Goal: Task Accomplishment & Management: Manage account settings

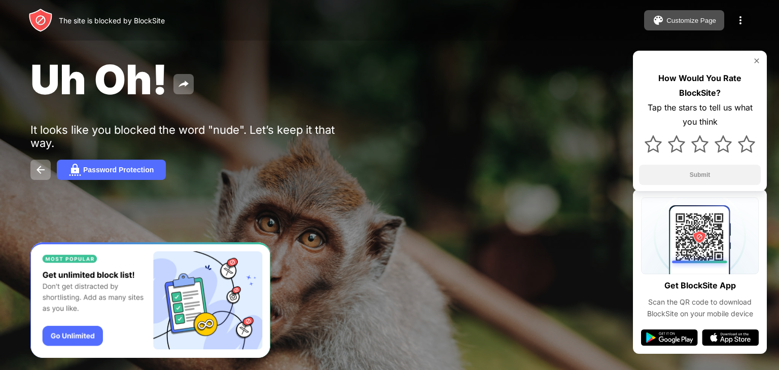
click at [731, 25] on div at bounding box center [740, 20] width 20 height 20
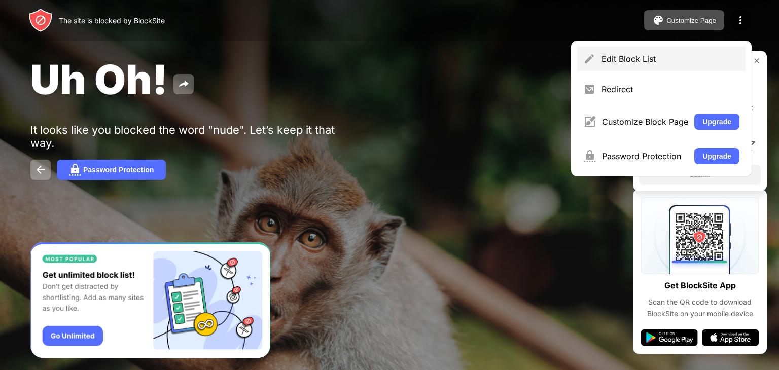
click at [668, 65] on div "Edit Block List" at bounding box center [661, 59] width 168 height 24
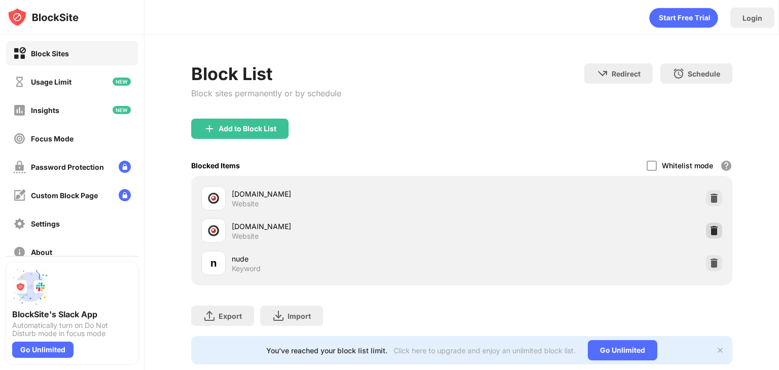
click at [709, 236] on div at bounding box center [714, 231] width 16 height 16
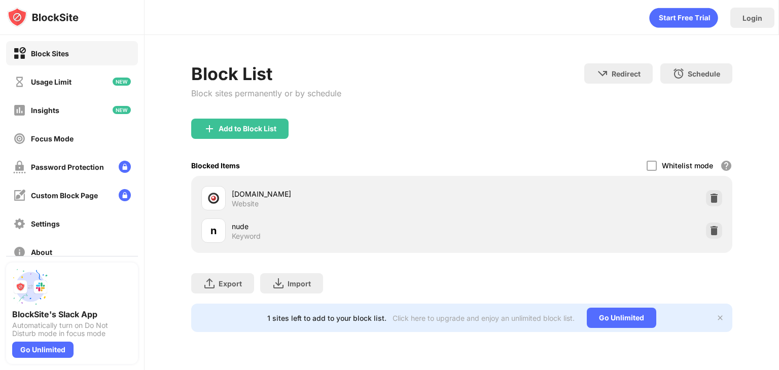
click at [709, 236] on div at bounding box center [714, 231] width 16 height 16
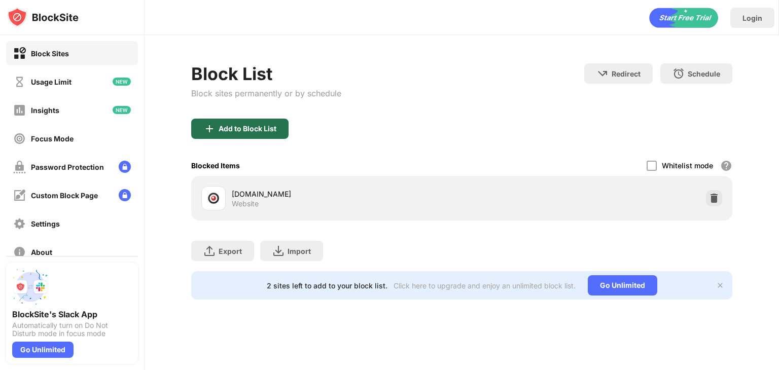
click at [274, 133] on div "Add to Block List" at bounding box center [239, 129] width 97 height 20
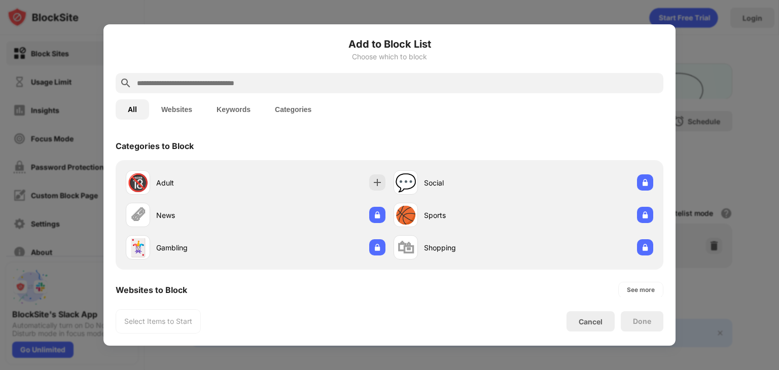
click at [179, 114] on button "Websites" at bounding box center [176, 109] width 55 height 20
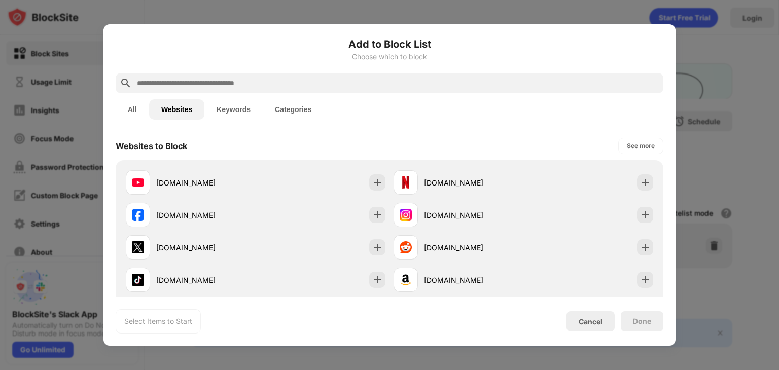
click at [497, 83] on input "text" at bounding box center [397, 83] width 523 height 12
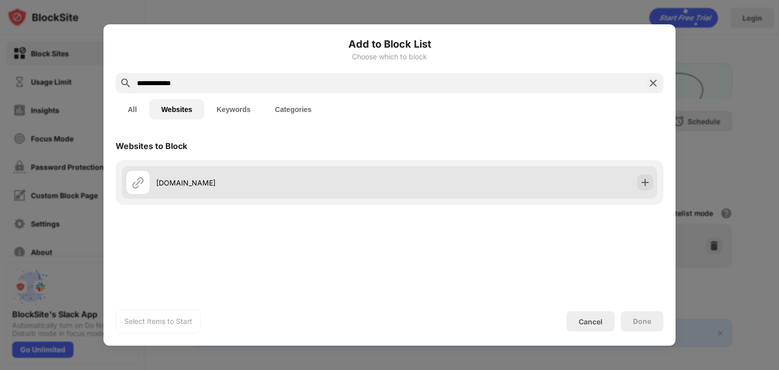
type input "**********"
click at [639, 168] on div "[DOMAIN_NAME]" at bounding box center [389, 182] width 535 height 32
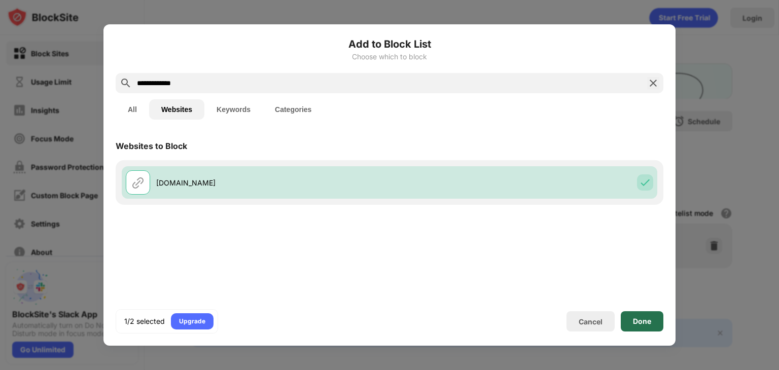
click at [635, 313] on div "Done" at bounding box center [641, 321] width 43 height 20
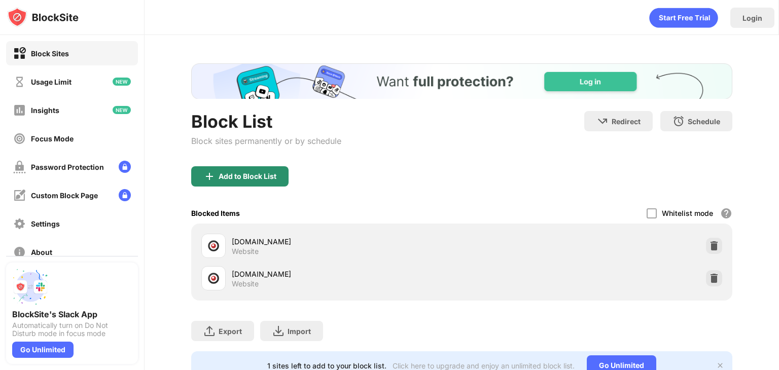
click at [285, 173] on div "Add to Block List" at bounding box center [239, 176] width 97 height 20
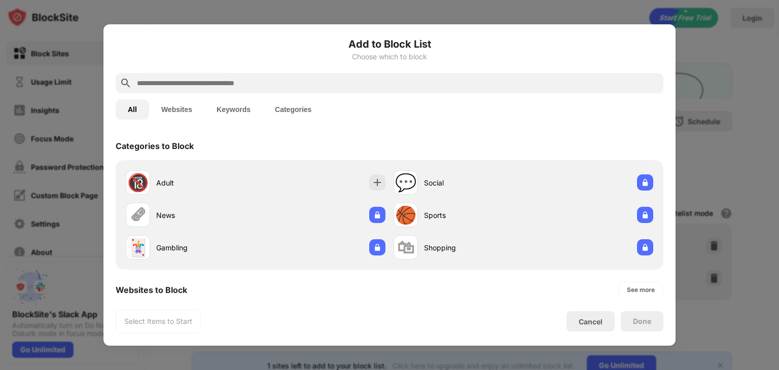
click at [240, 105] on button "Keywords" at bounding box center [233, 109] width 58 height 20
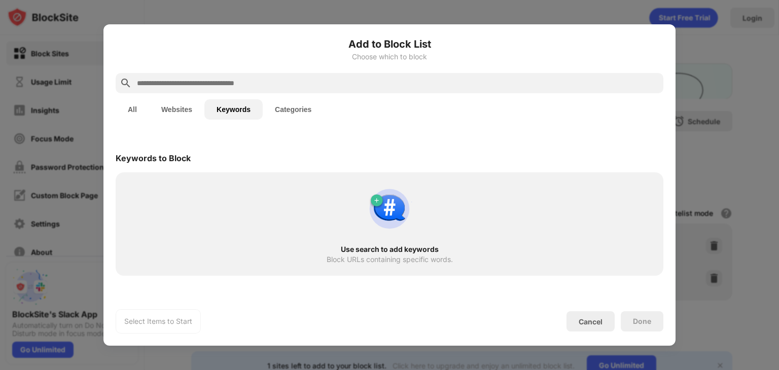
click at [536, 79] on input "text" at bounding box center [397, 83] width 523 height 12
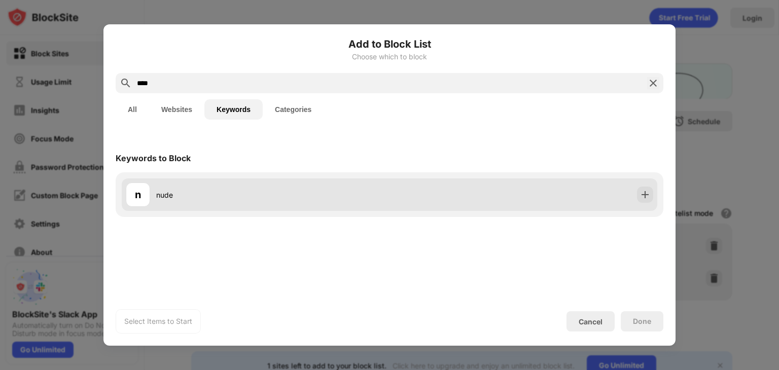
type input "****"
click at [651, 201] on div at bounding box center [645, 195] width 16 height 16
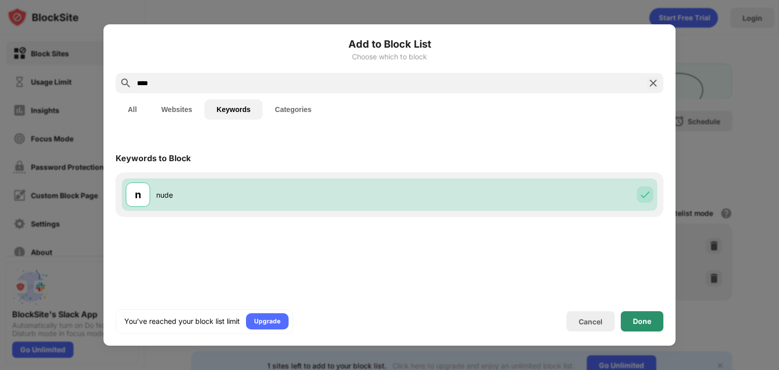
click at [643, 322] on div "Done" at bounding box center [642, 321] width 18 height 8
